Goal: Task Accomplishment & Management: Complete application form

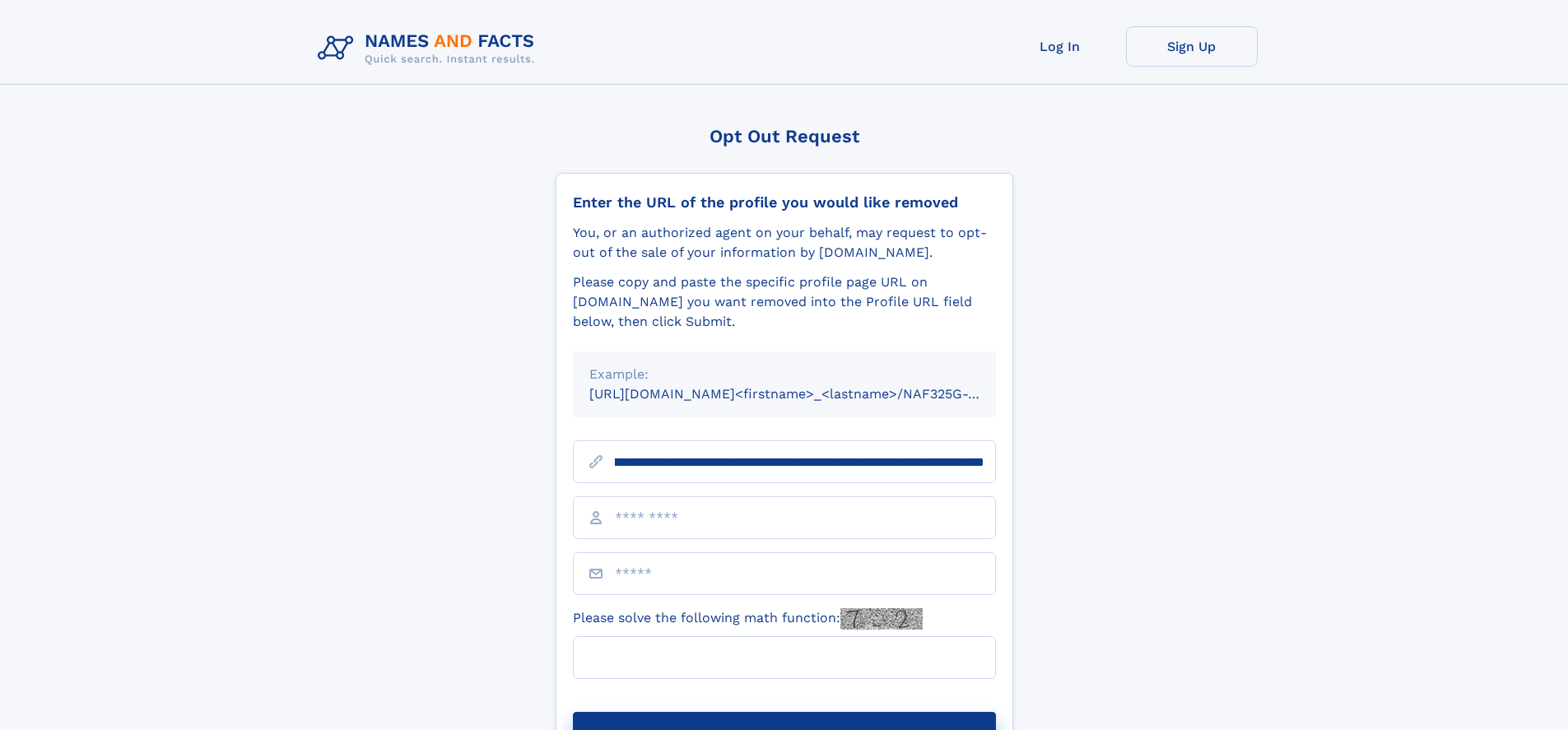
scroll to position [0, 185]
type input "**********"
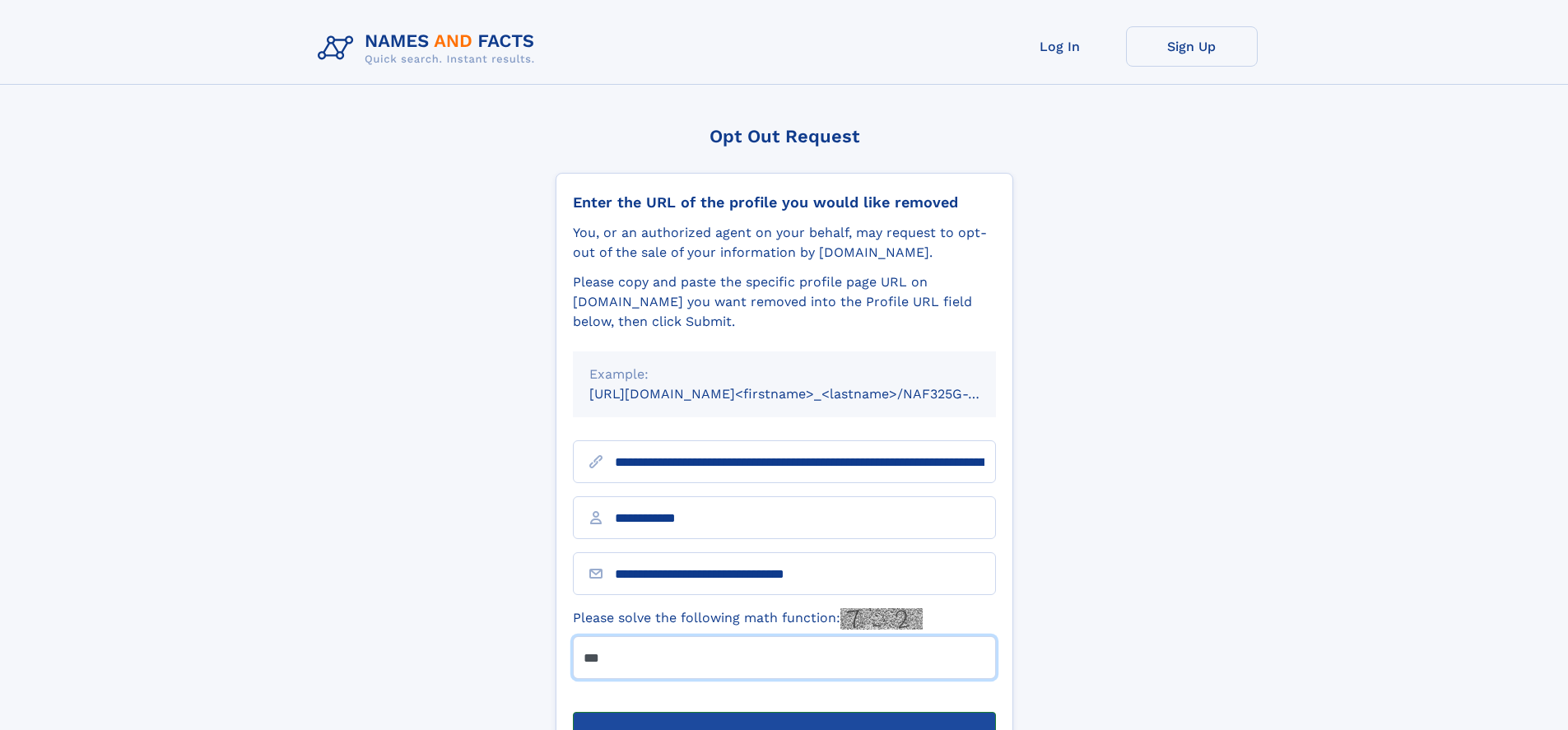
type input "***"
click at [783, 712] on button "Submit Opt Out Request" at bounding box center [784, 738] width 423 height 53
